Goal: Transaction & Acquisition: Book appointment/travel/reservation

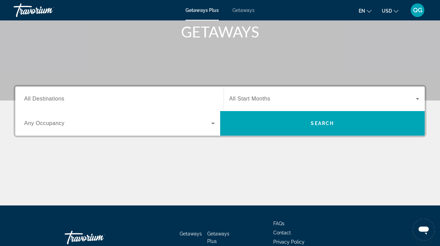
click at [38, 97] on span "All Destinations" at bounding box center [44, 99] width 40 height 6
click at [38, 97] on input "Destination All Destinations" at bounding box center [119, 99] width 191 height 8
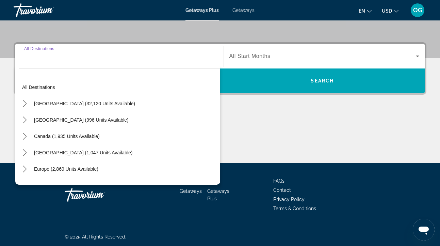
scroll to position [147, 0]
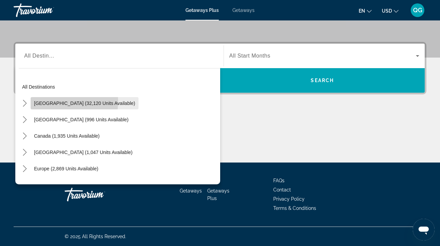
click at [45, 101] on span "[GEOGRAPHIC_DATA] (32,120 units available)" at bounding box center [84, 102] width 101 height 5
type input "**********"
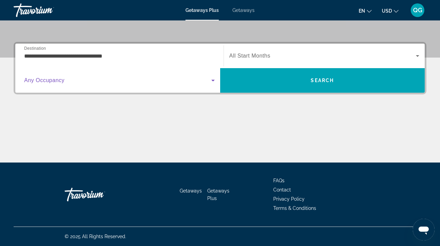
click at [70, 80] on span "Search widget" at bounding box center [117, 80] width 187 height 8
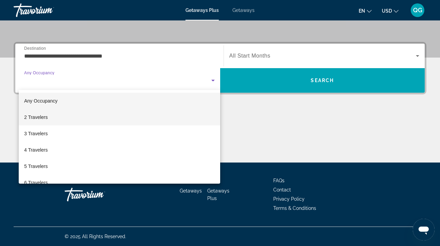
click at [45, 115] on span "2 Travelers" at bounding box center [35, 117] width 23 height 8
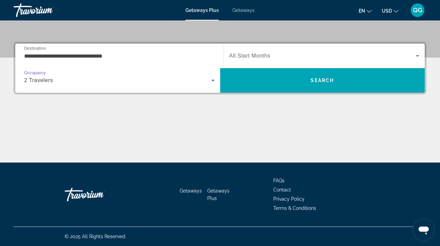
click at [266, 53] on span "All Start Months" at bounding box center [249, 56] width 41 height 6
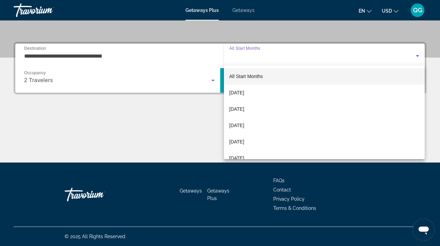
click at [266, 54] on div at bounding box center [220, 123] width 440 height 246
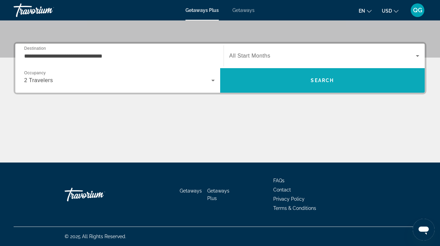
click at [271, 78] on span "Search" at bounding box center [322, 80] width 205 height 16
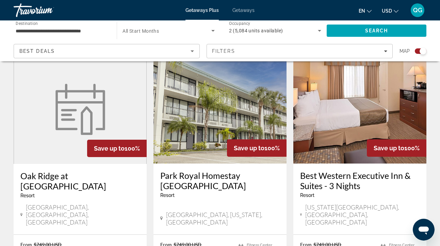
scroll to position [755, 0]
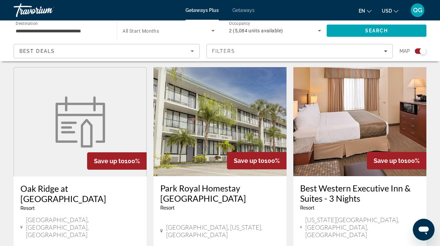
click at [195, 52] on icon "Sort by" at bounding box center [192, 51] width 8 height 8
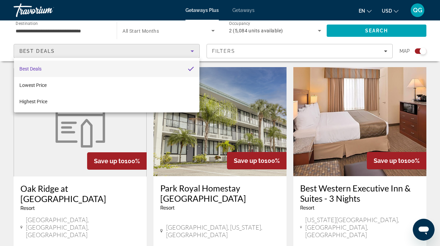
click at [228, 49] on div at bounding box center [220, 123] width 440 height 246
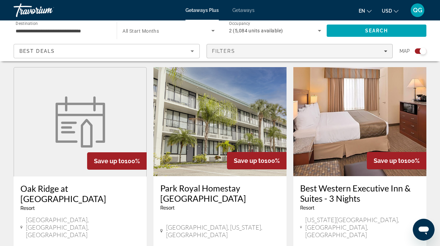
click at [228, 50] on span "Filters" at bounding box center [223, 50] width 23 height 5
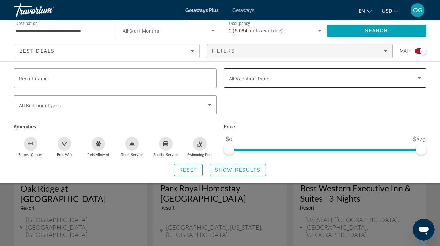
click at [290, 79] on span "Search widget" at bounding box center [323, 78] width 189 height 8
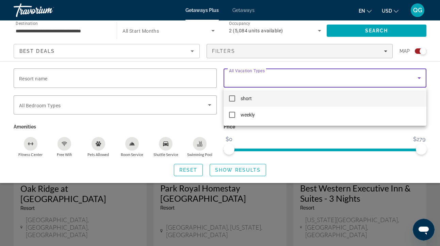
click at [221, 87] on div at bounding box center [220, 123] width 440 height 246
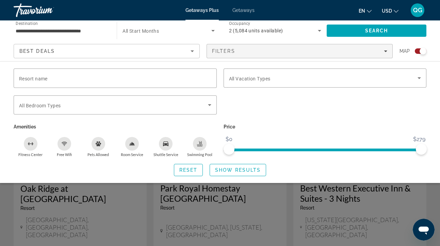
click at [247, 6] on div "Getaways Plus Getaways en English Español Français Italiano Português русский U…" at bounding box center [220, 10] width 440 height 18
click at [244, 13] on div "Getaways Plus Getaways en English Español Français Italiano Português русский U…" at bounding box center [220, 10] width 440 height 18
click at [246, 11] on span "Getaways" at bounding box center [243, 9] width 22 height 5
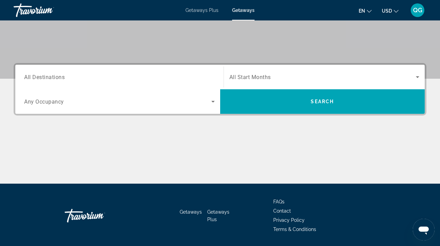
click at [209, 102] on icon "Search widget" at bounding box center [213, 101] width 8 height 8
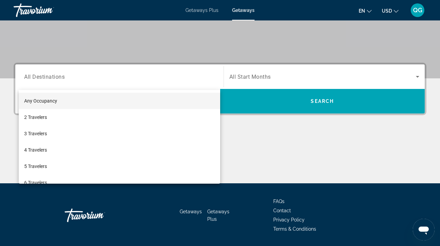
scroll to position [147, 0]
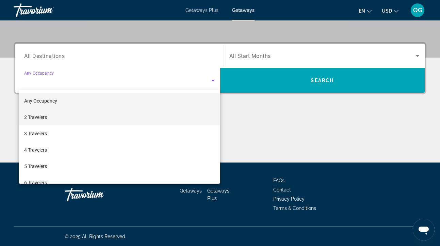
drag, startPoint x: 163, startPoint y: 127, endPoint x: 172, endPoint y: 111, distance: 18.3
click at [172, 111] on div "Any Occupancy 2 Travelers 3 Travelers 4 Travelers 5 Travelers 6 Travelers 7 Tra…" at bounding box center [119, 137] width 201 height 94
click at [157, 116] on mat-option "2 Travelers" at bounding box center [119, 117] width 201 height 16
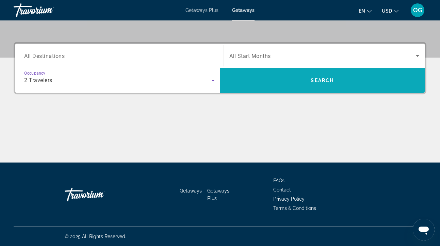
click at [261, 80] on span "Search" at bounding box center [322, 80] width 205 height 16
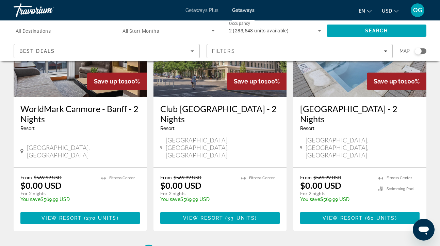
scroll to position [888, 0]
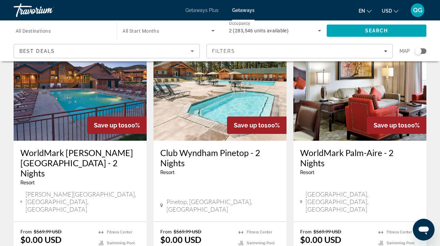
scroll to position [859, 0]
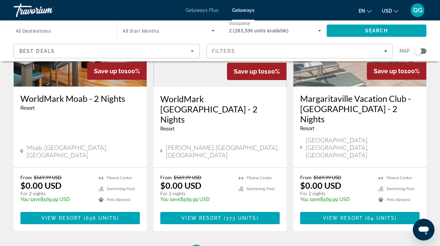
scroll to position [900, 0]
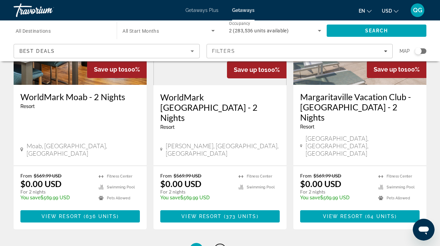
click at [222, 244] on link "page 4" at bounding box center [220, 250] width 12 height 12
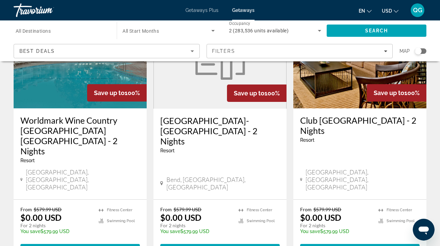
scroll to position [878, 0]
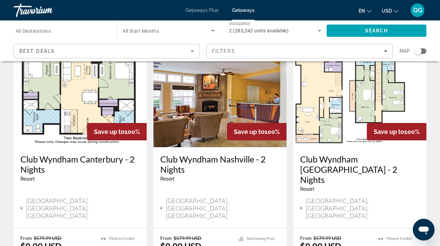
scroll to position [47, 0]
click at [82, 160] on h3 "Club Wyndham Canterbury - 2 Nights" at bounding box center [79, 164] width 119 height 20
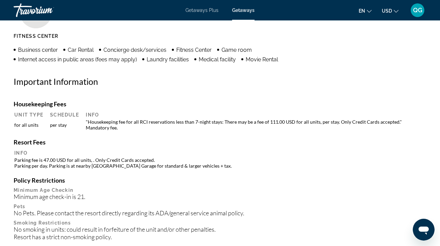
scroll to position [709, 0]
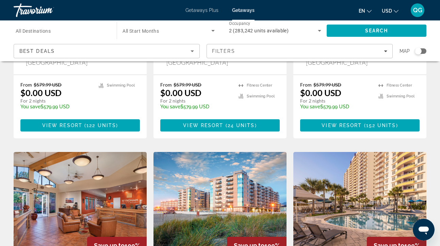
scroll to position [724, 0]
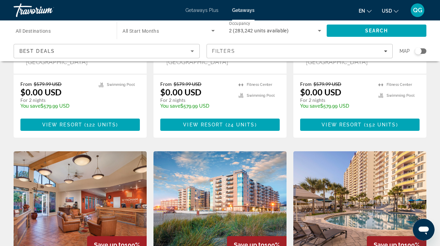
click at [50, 32] on span "All Destinations" at bounding box center [33, 30] width 35 height 5
click at [50, 32] on input "Destination All Destinations" at bounding box center [62, 31] width 92 height 8
